Goal: Task Accomplishment & Management: Use online tool/utility

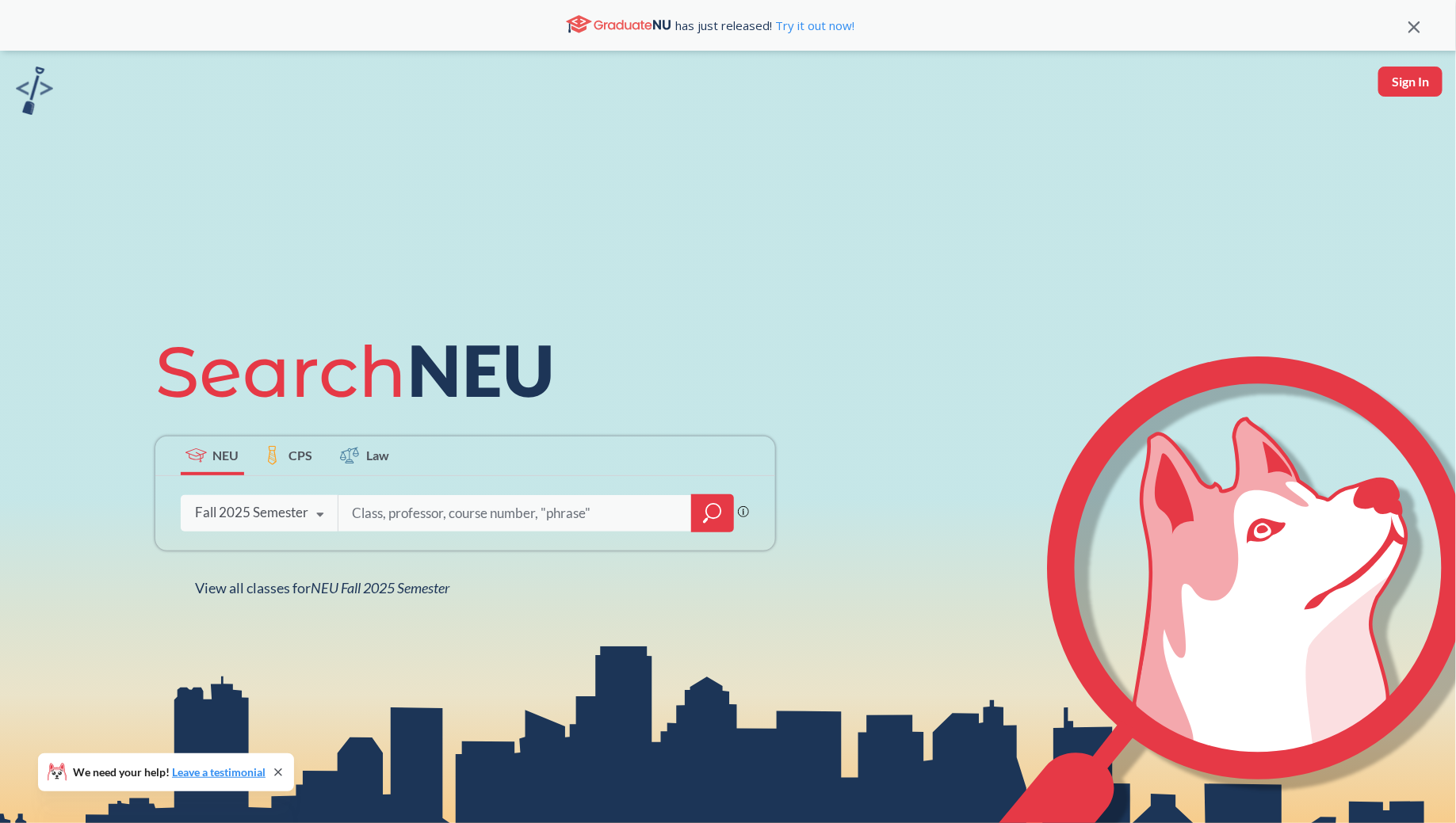
click at [1429, 89] on button "Sign In" at bounding box center [1410, 82] width 64 height 30
select select "US"
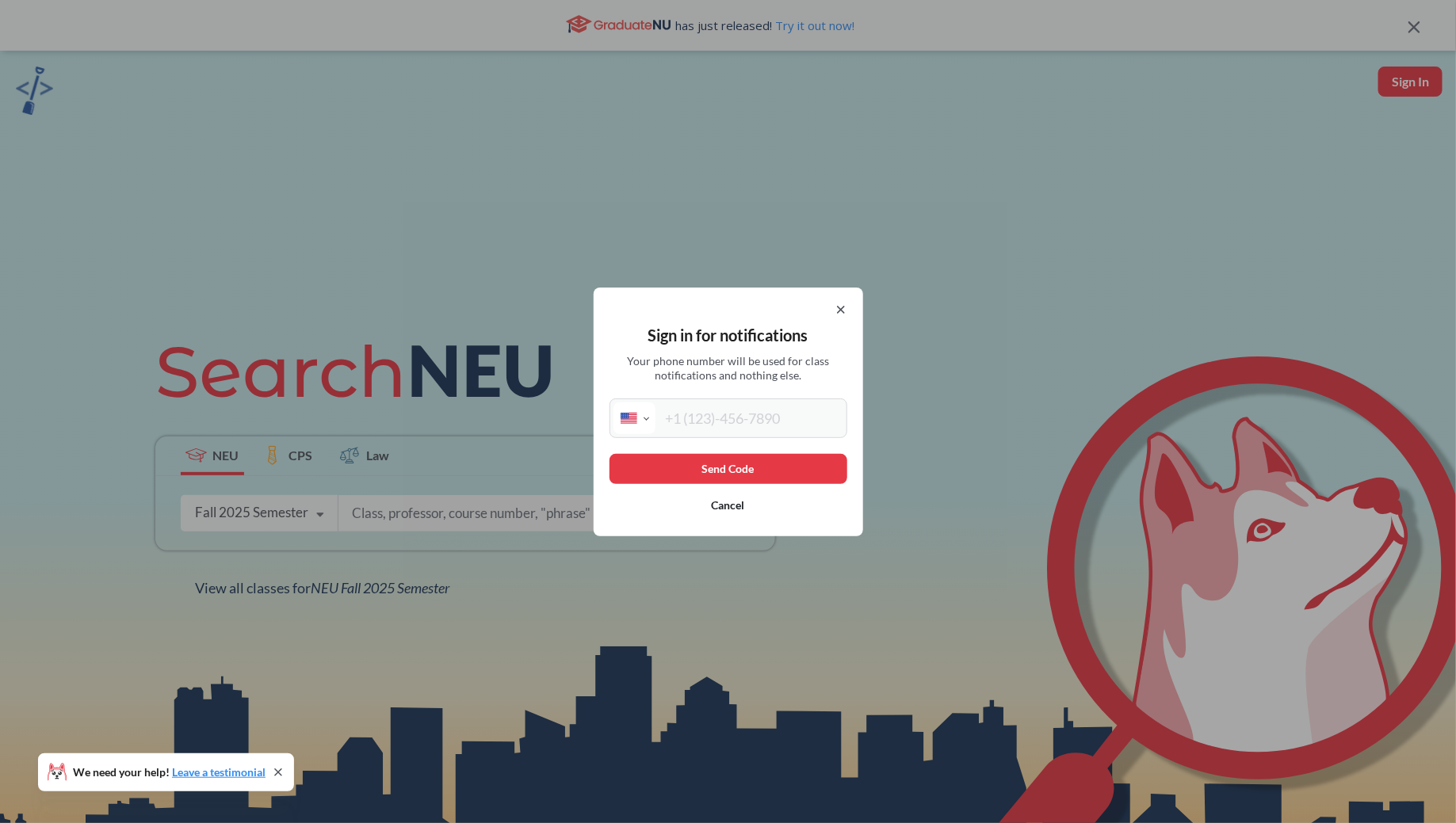
click at [729, 412] on input "tel" at bounding box center [749, 418] width 188 height 32
type input "(224) 600-3212"
click at [733, 472] on button "Send Code" at bounding box center [728, 469] width 238 height 30
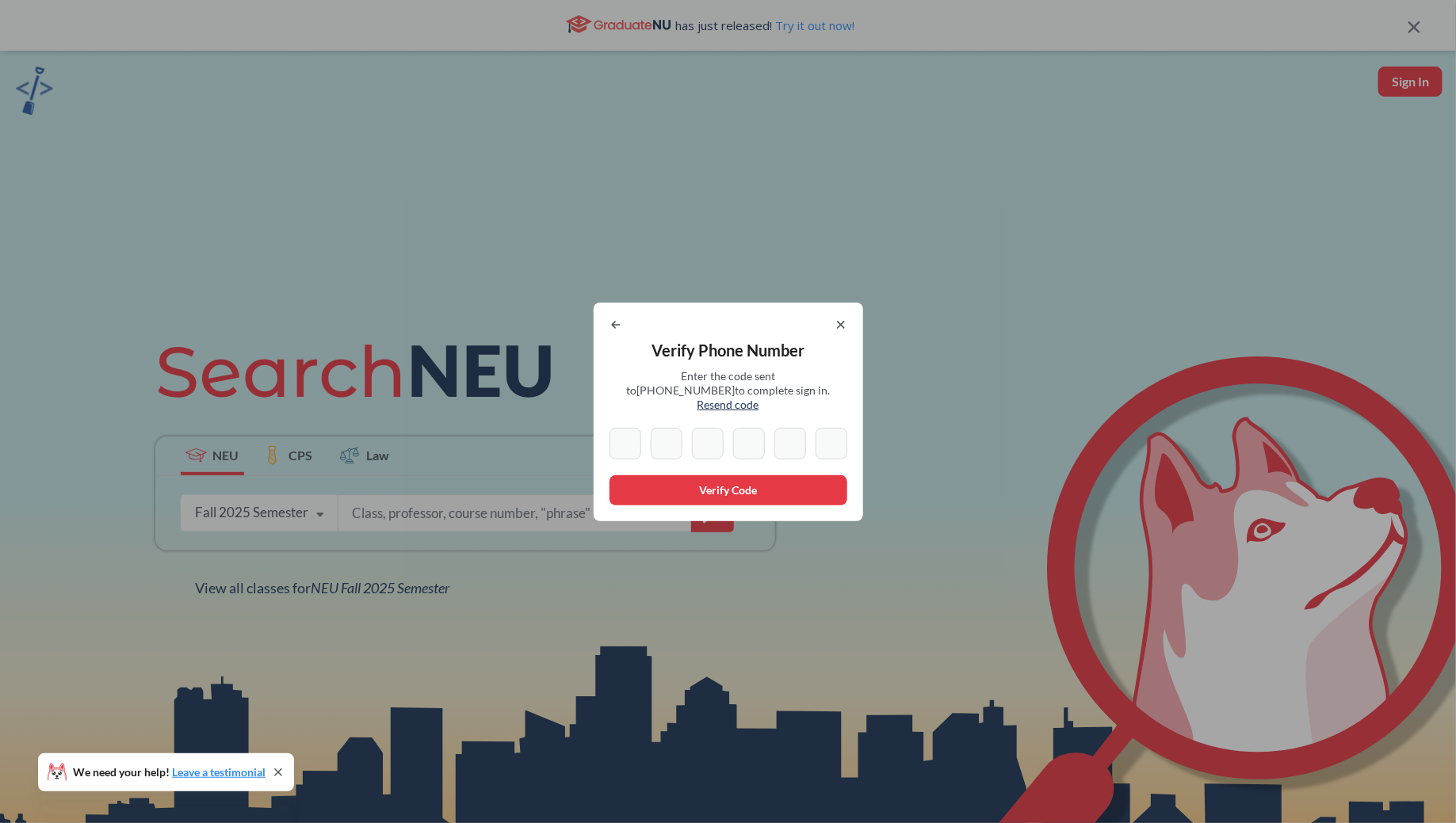
paste input "9"
type input "9"
type input "4"
type input "3"
type input "2"
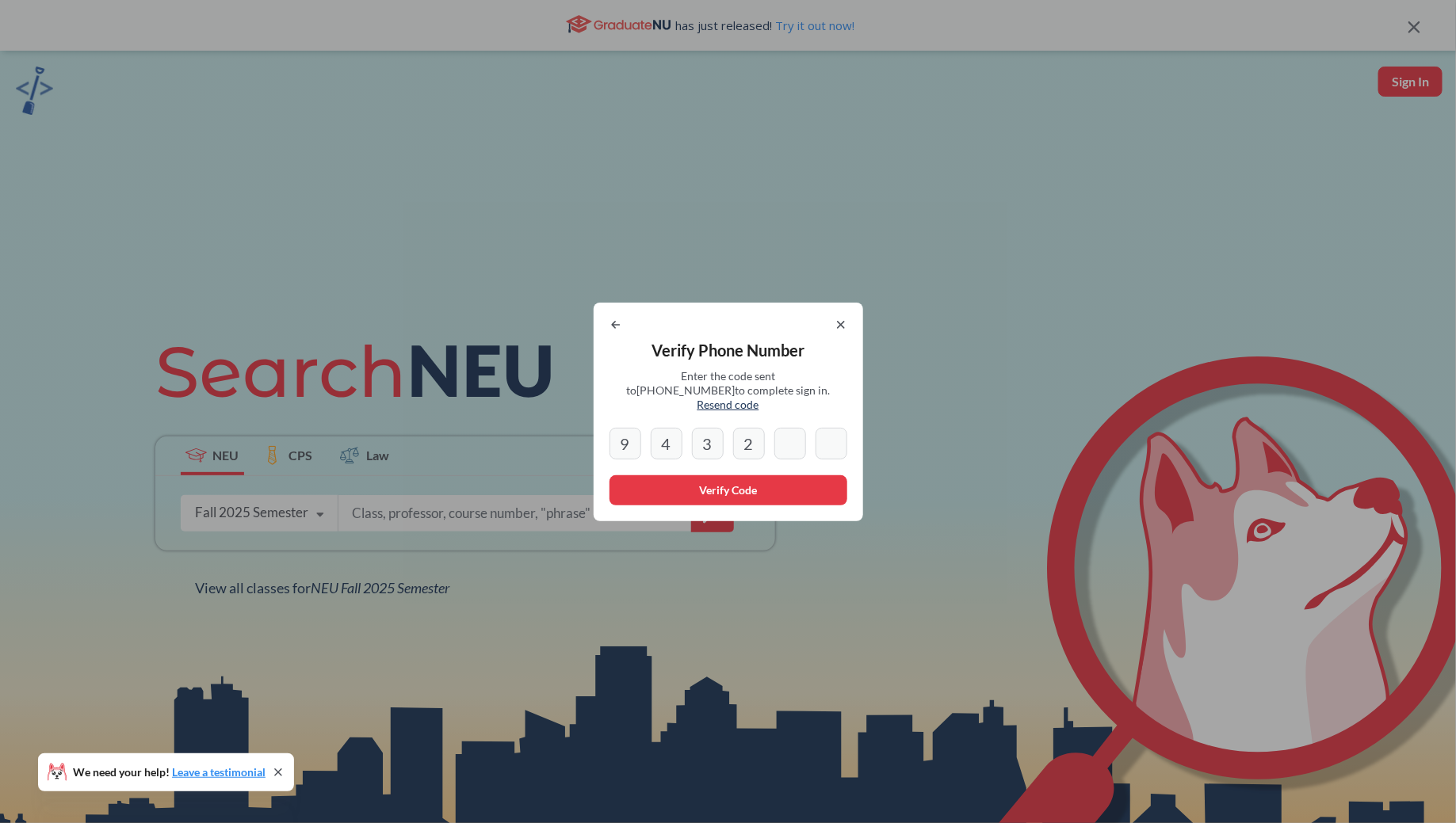
type input "9"
type input "1"
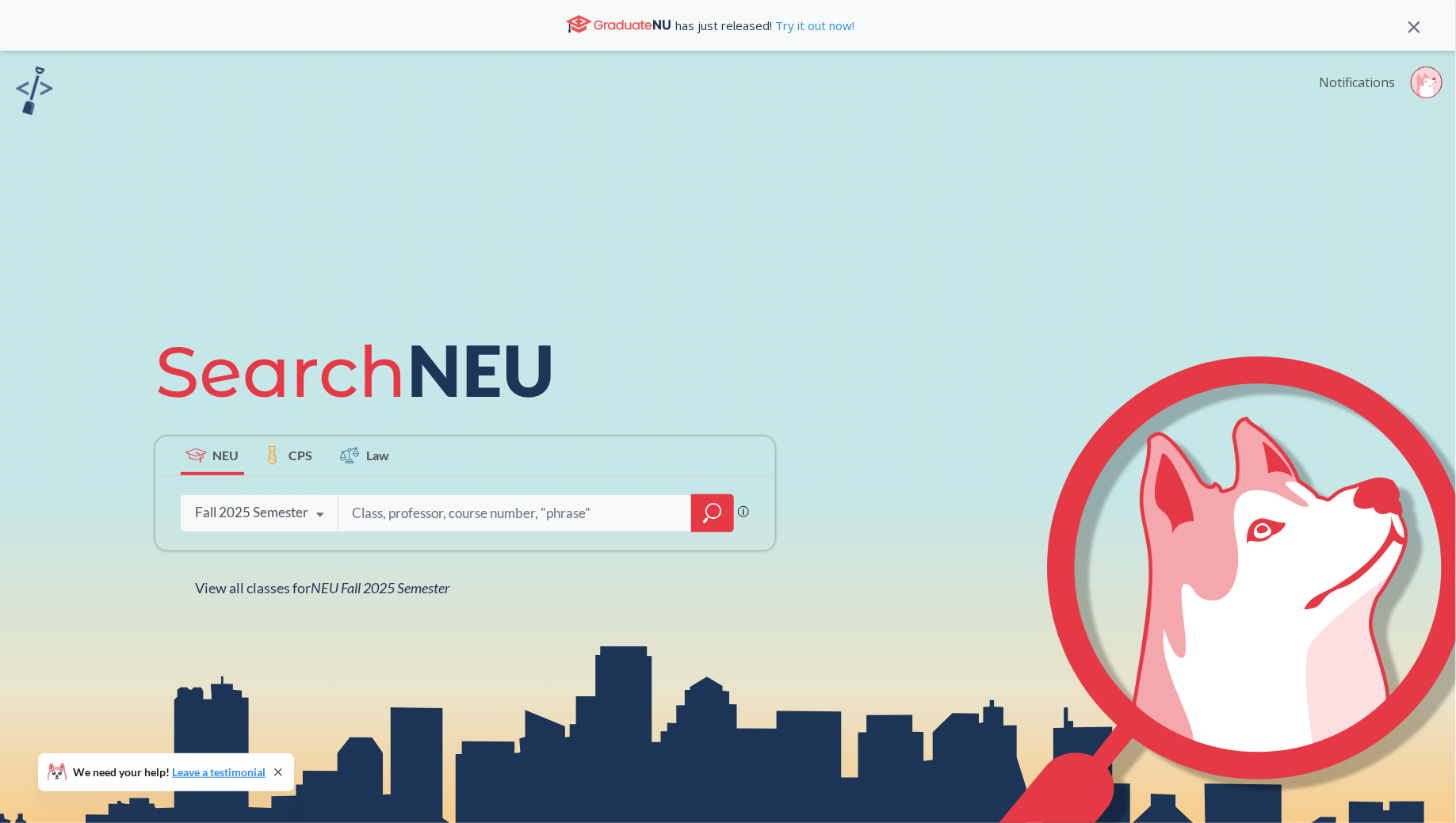
click at [1325, 77] on link "Notifications" at bounding box center [1356, 83] width 76 height 18
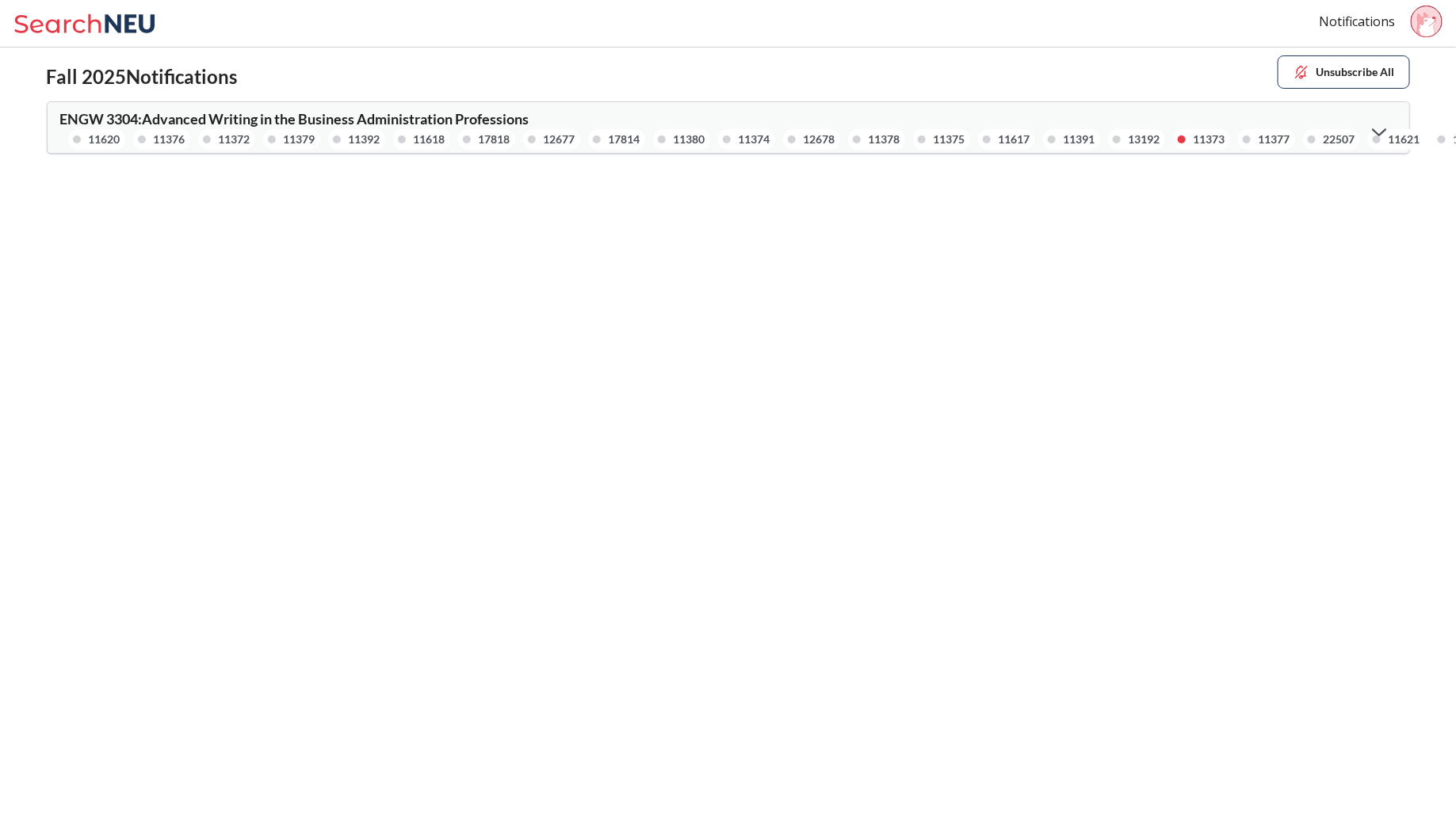
click at [1363, 67] on button "Unsubscribe All" at bounding box center [1344, 71] width 132 height 33
click at [1429, 24] on icon at bounding box center [1426, 24] width 19 height 25
click at [103, 24] on icon at bounding box center [86, 24] width 147 height 32
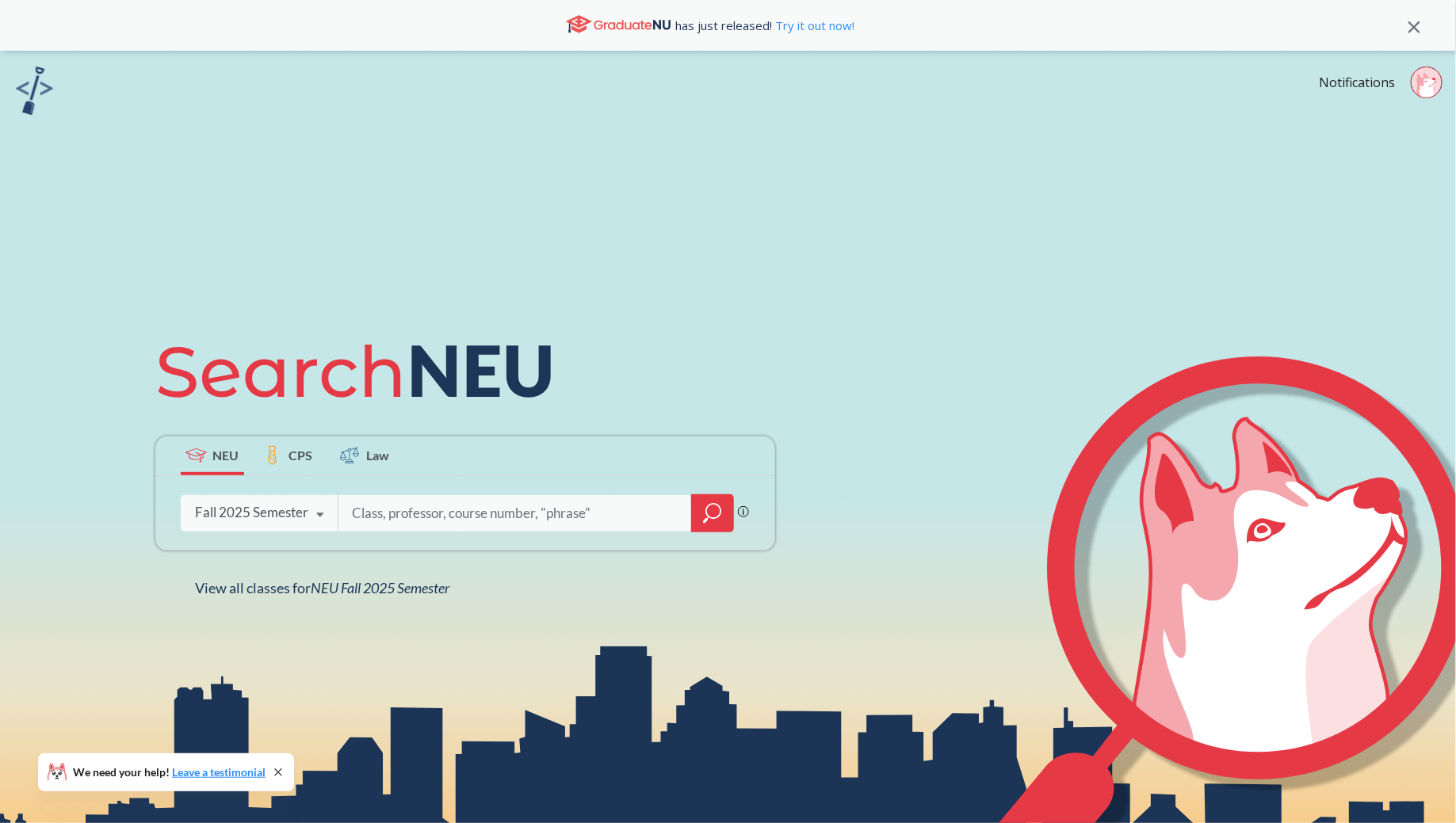
click at [455, 478] on div "Phrase search guarantees the exact search appears in the results. Ex. If you wa…" at bounding box center [465, 514] width 620 height 75
click at [448, 516] on input "search" at bounding box center [515, 513] width 330 height 33
click at [282, 772] on icon at bounding box center [278, 772] width 12 height 12
click at [418, 516] on input "search" at bounding box center [515, 513] width 330 height 33
type input "f"
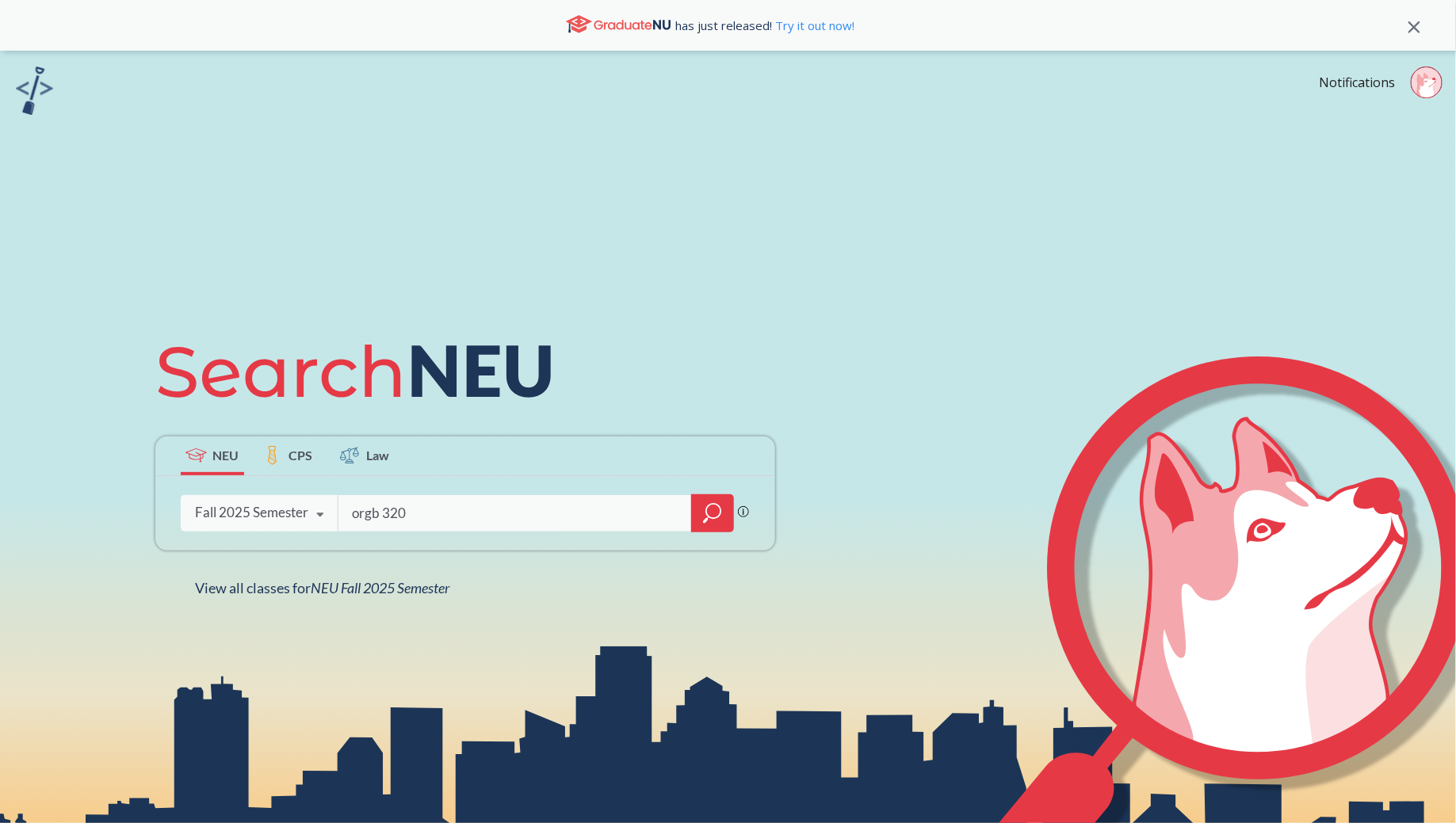
type input "orgb 3201"
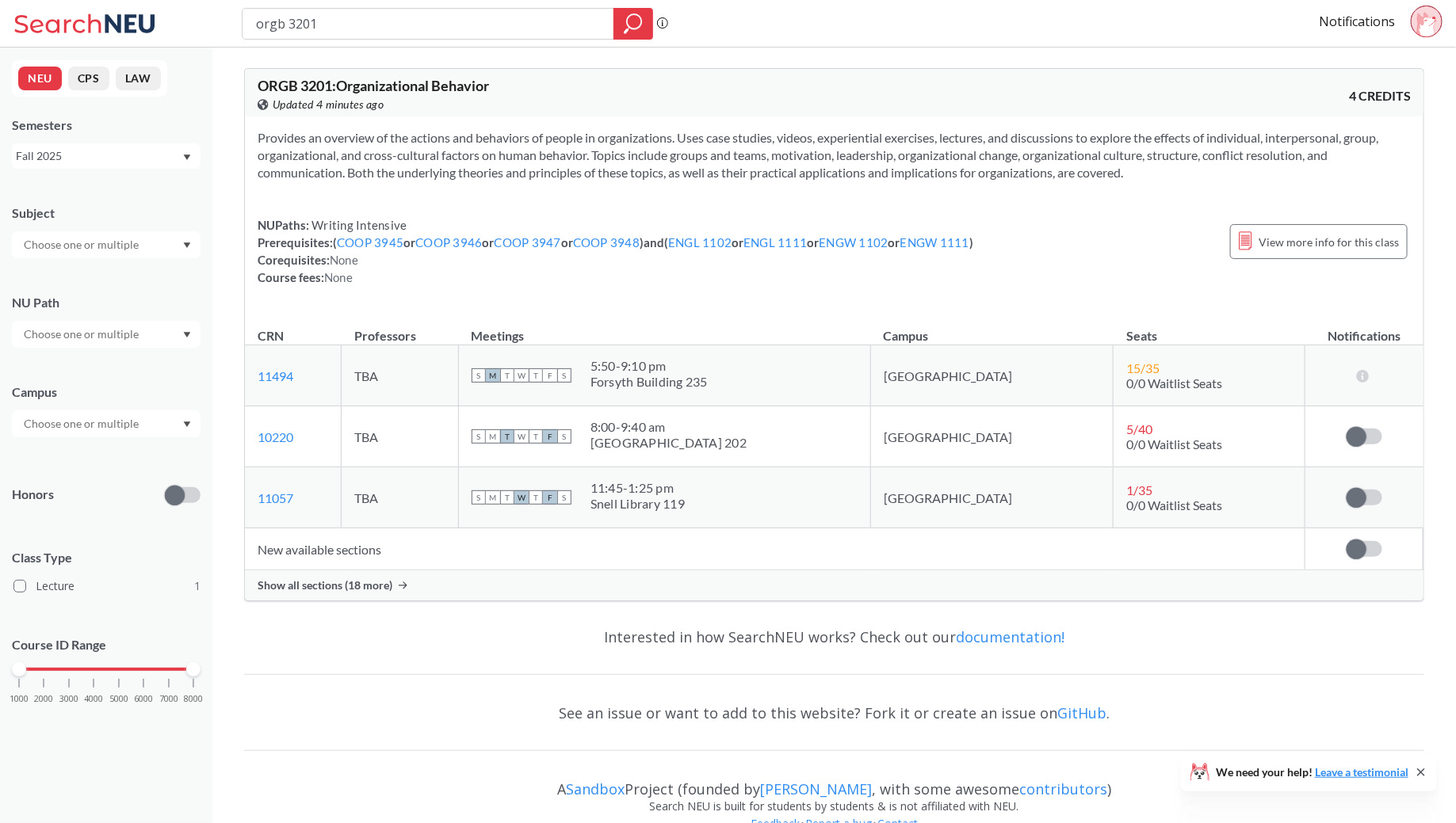
click at [377, 580] on span "Show all sections (18 more)" at bounding box center [325, 586] width 135 height 14
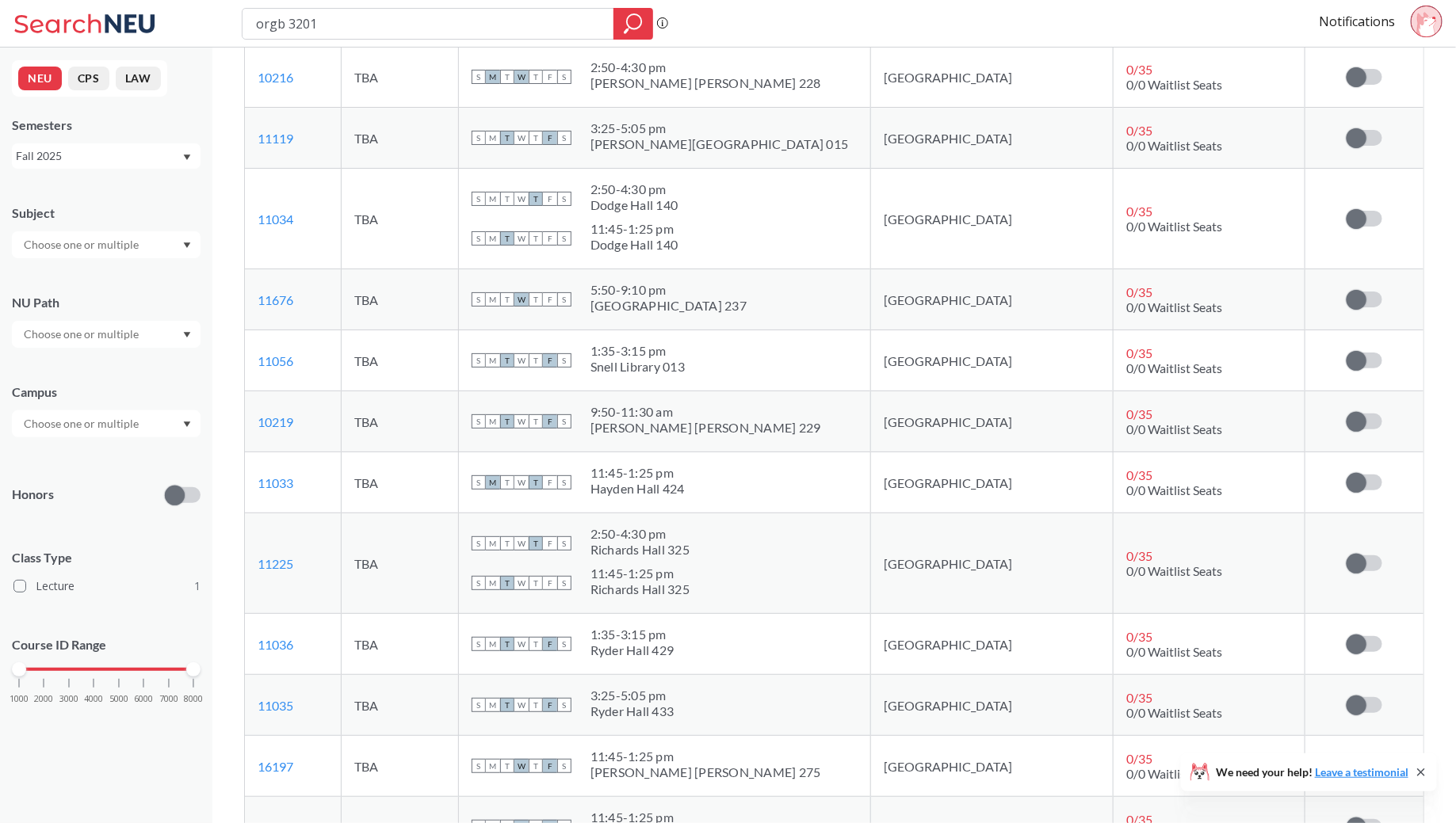
scroll to position [679, 0]
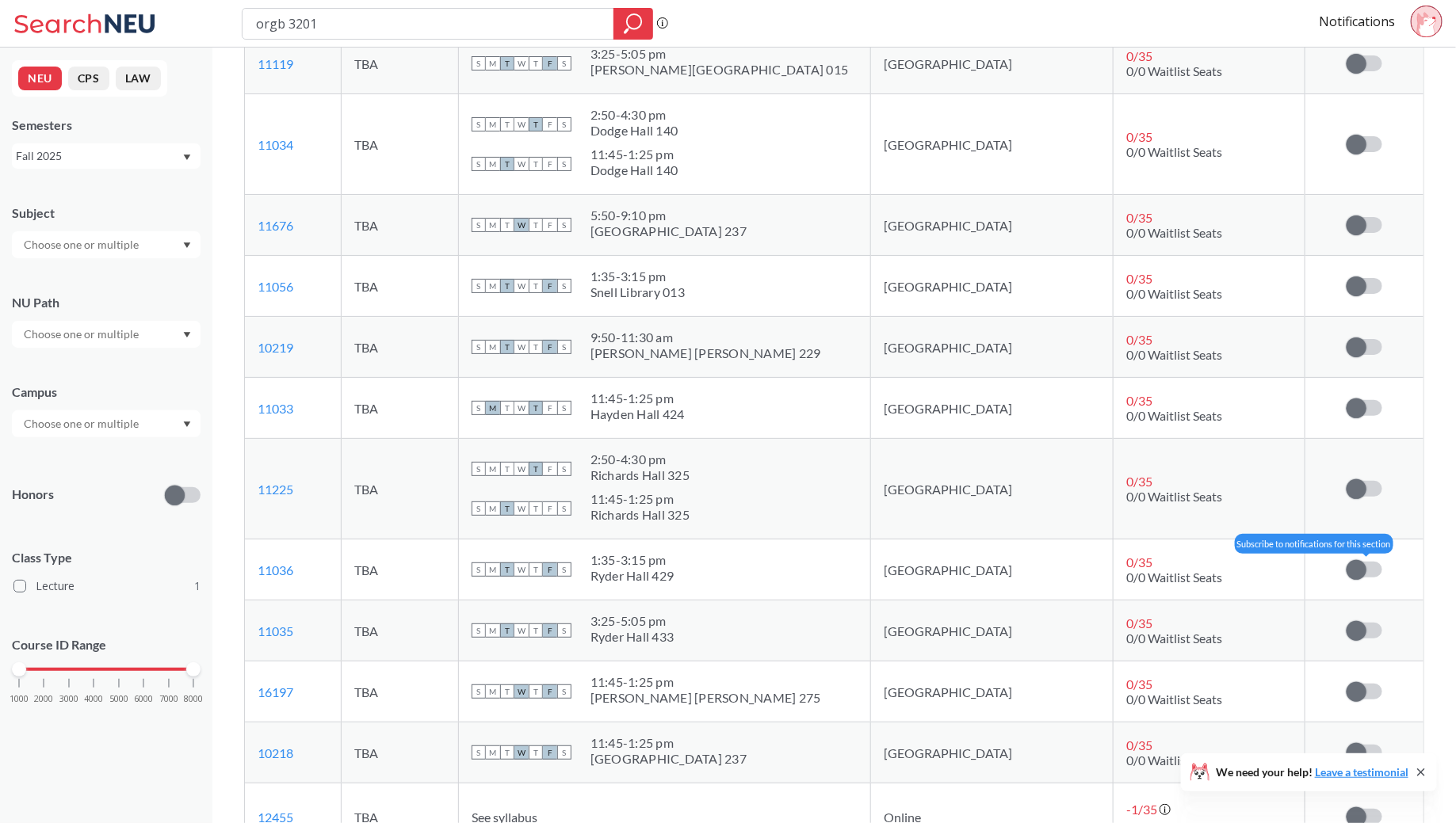
click at [1363, 563] on span at bounding box center [1356, 570] width 20 height 20
click at [1346, 562] on input "checkbox" at bounding box center [1346, 562] width 0 height 0
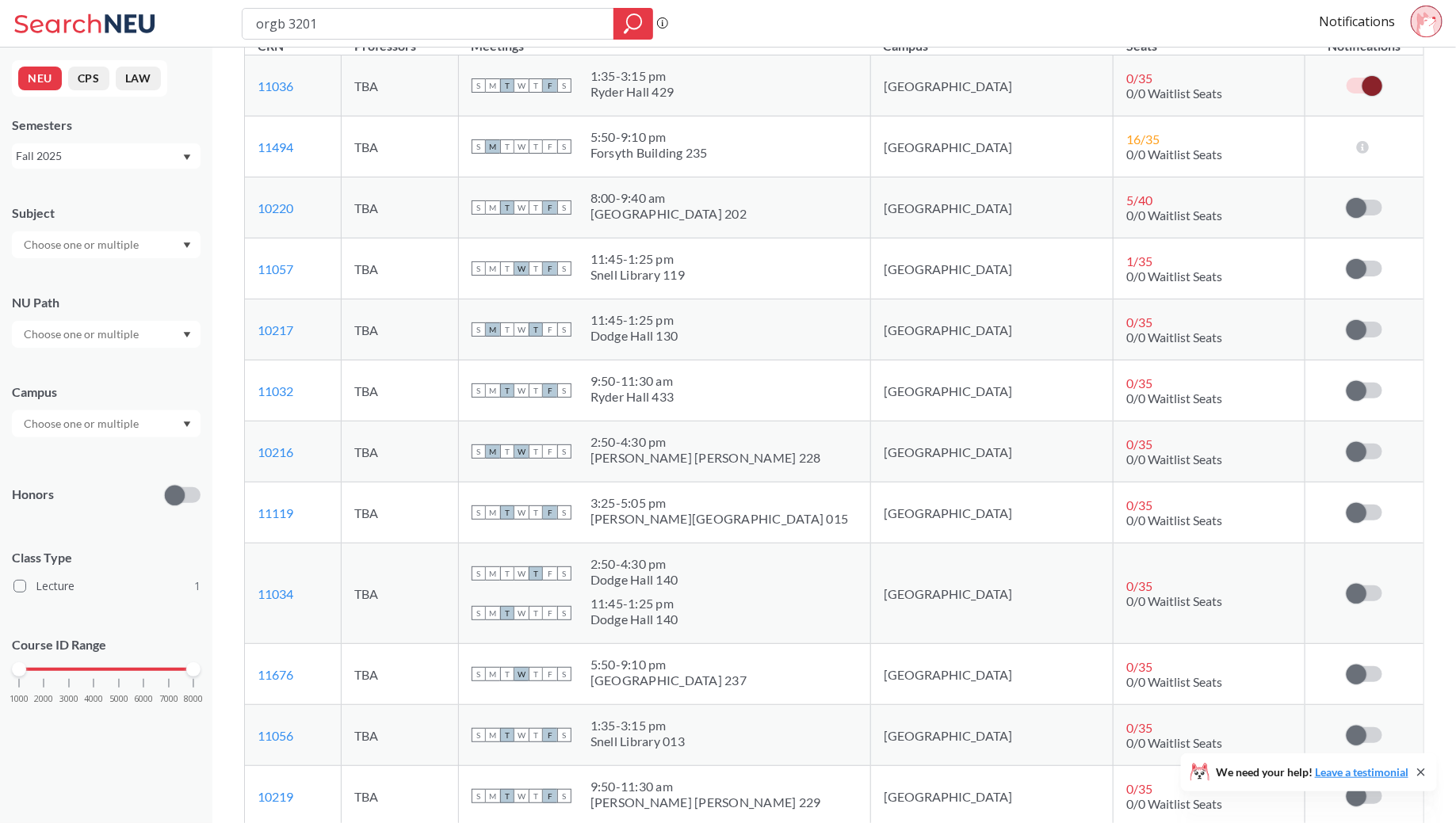
scroll to position [0, 0]
